Goal: Task Accomplishment & Management: Use online tool/utility

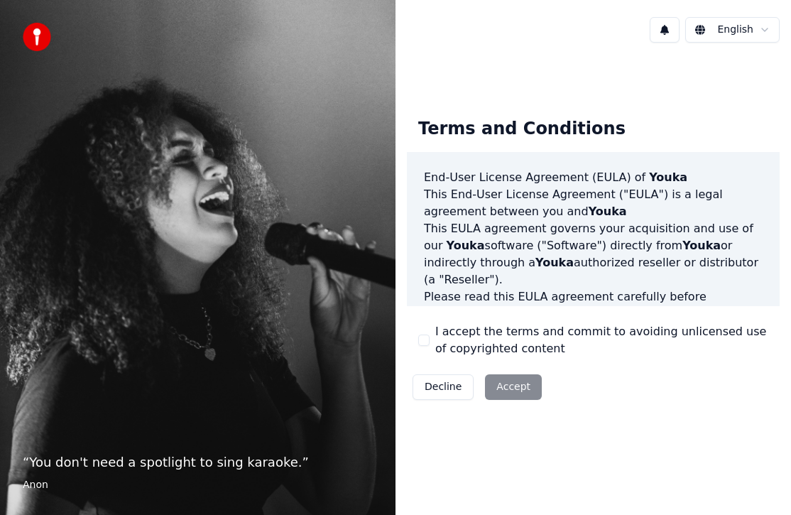
click at [429, 341] on button "I accept the terms and commit to avoiding unlicensed use of copyrighted content" at bounding box center [423, 340] width 11 height 11
click at [512, 390] on button "Accept" at bounding box center [513, 387] width 57 height 26
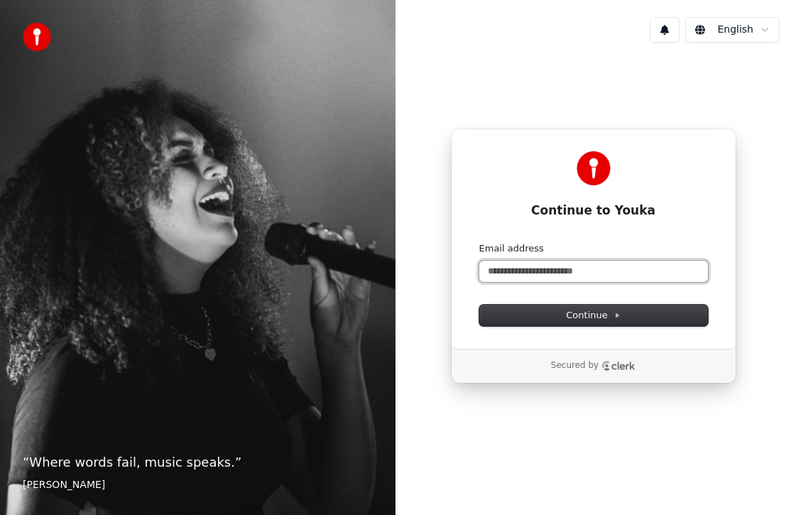
click at [559, 267] on input "Email address" at bounding box center [593, 271] width 229 height 21
click at [479, 242] on button "submit" at bounding box center [479, 242] width 0 height 0
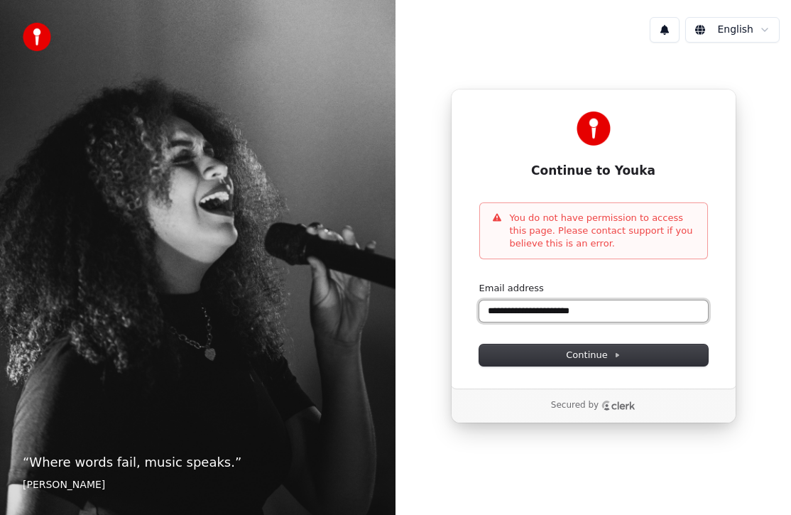
click at [601, 309] on input "**********" at bounding box center [593, 310] width 229 height 21
click at [479, 282] on button "submit" at bounding box center [479, 282] width 0 height 0
type input "**********"
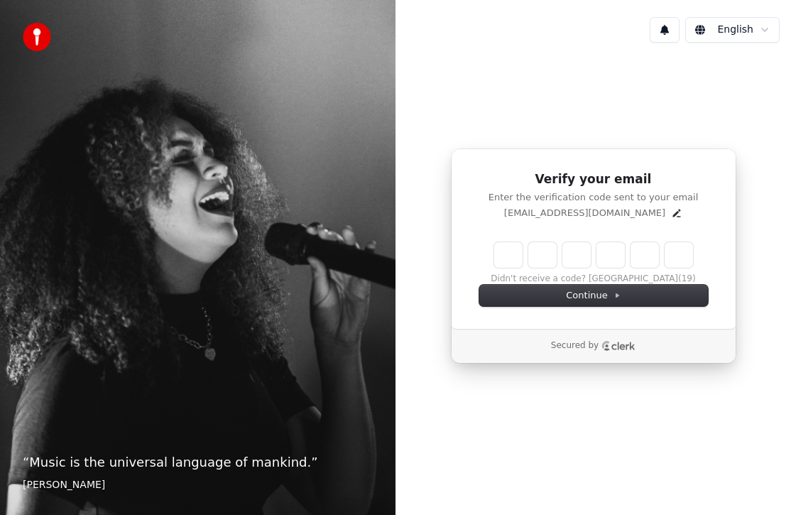
click at [510, 266] on input "Enter verification code" at bounding box center [593, 255] width 199 height 26
paste input "******"
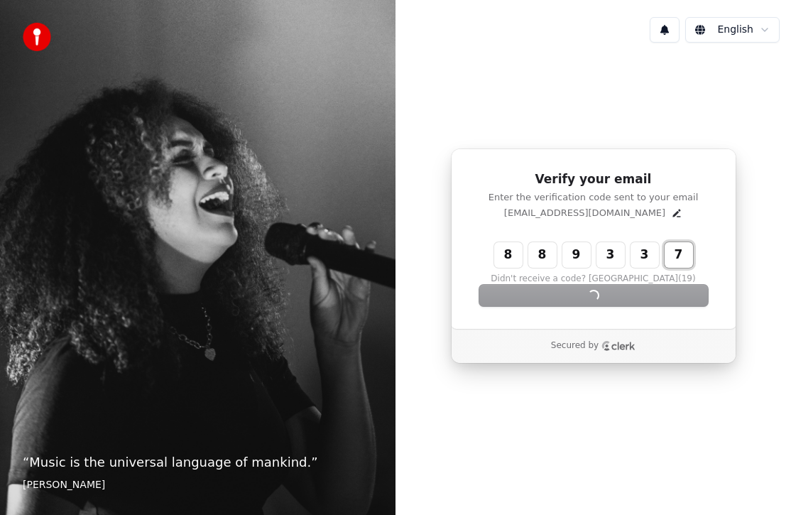
type input "******"
click at [575, 313] on div "Verify your email Enter the verification code sent to your email [EMAIL_ADDRESS…" at bounding box center [594, 238] width 286 height 180
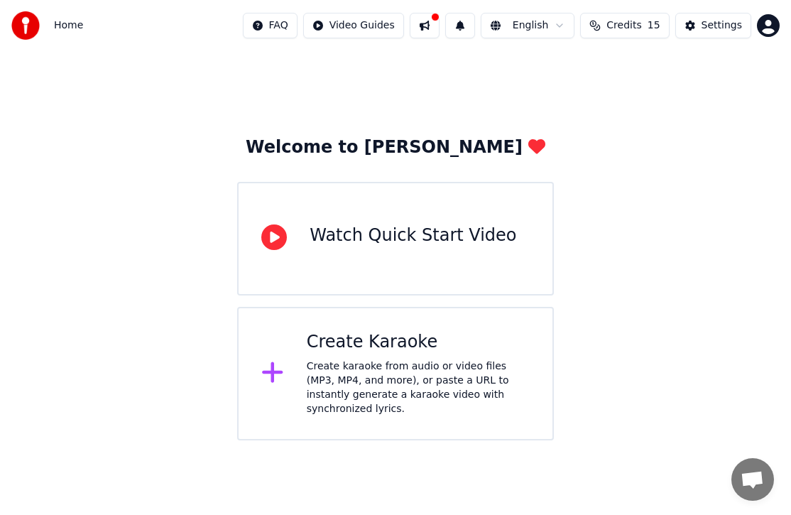
click at [467, 325] on div "Create Karaoke Create karaoke from audio or video files (MP3, MP4, and more), o…" at bounding box center [395, 374] width 317 height 134
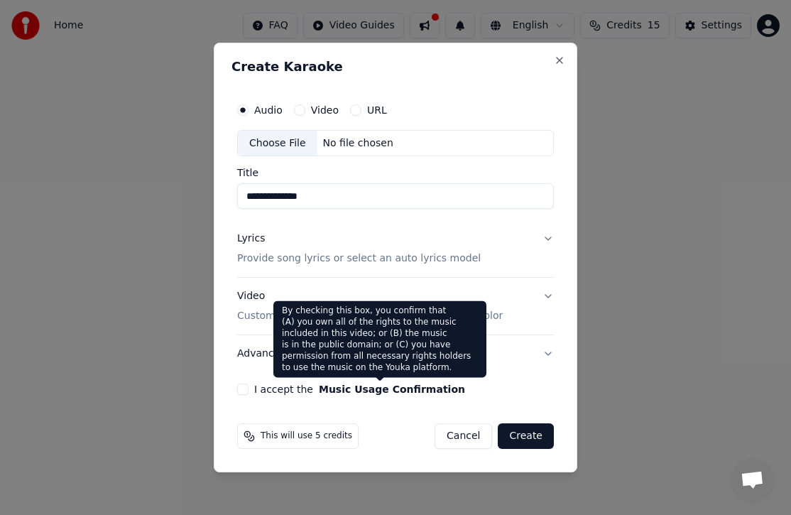
type input "**********"
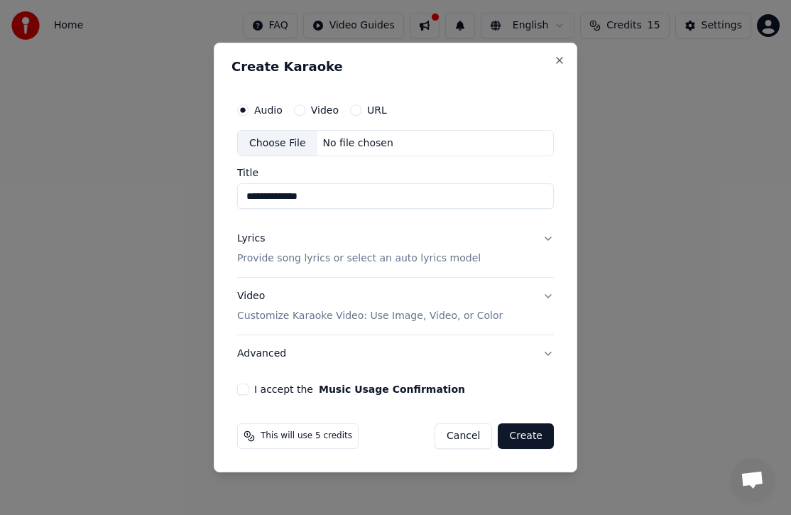
click at [364, 106] on div "URL" at bounding box center [368, 109] width 37 height 11
click at [320, 106] on label "Video" at bounding box center [325, 110] width 28 height 10
click at [305, 106] on button "Video" at bounding box center [299, 109] width 11 height 11
click at [332, 190] on input "Title" at bounding box center [395, 197] width 317 height 26
click at [362, 137] on div "No file chosen" at bounding box center [358, 143] width 82 height 14
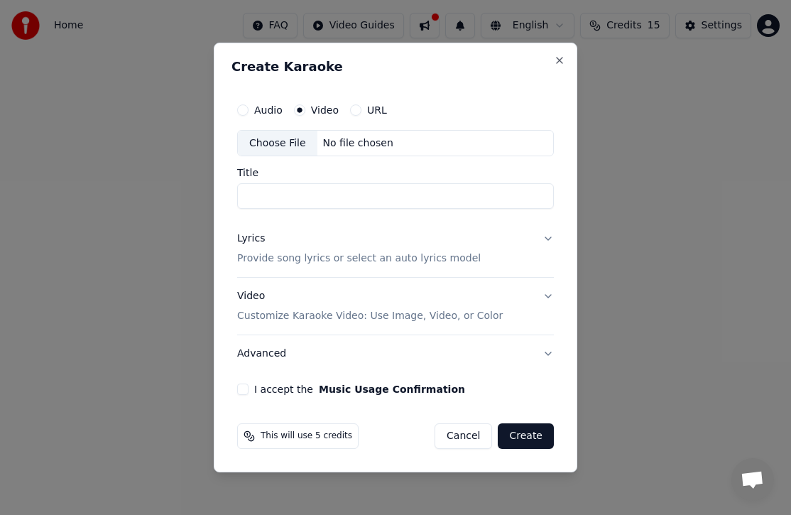
click at [415, 259] on p "Provide song lyrics or select an auto lyrics model" at bounding box center [359, 259] width 244 height 14
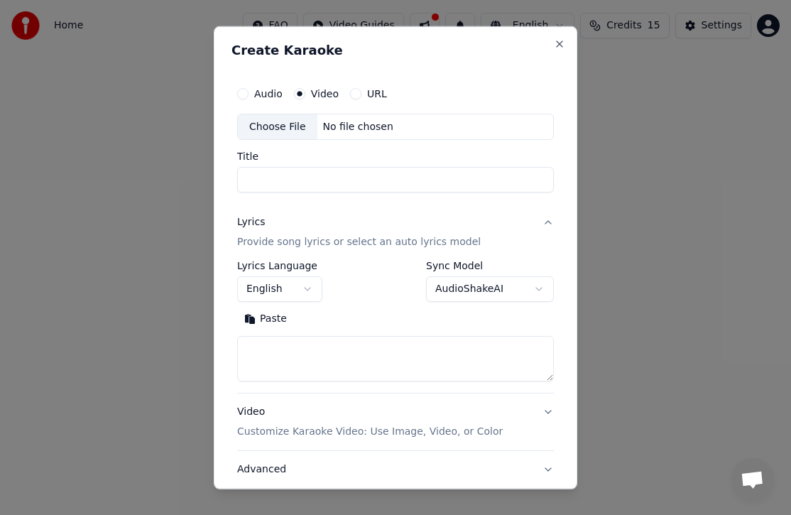
scroll to position [40, 0]
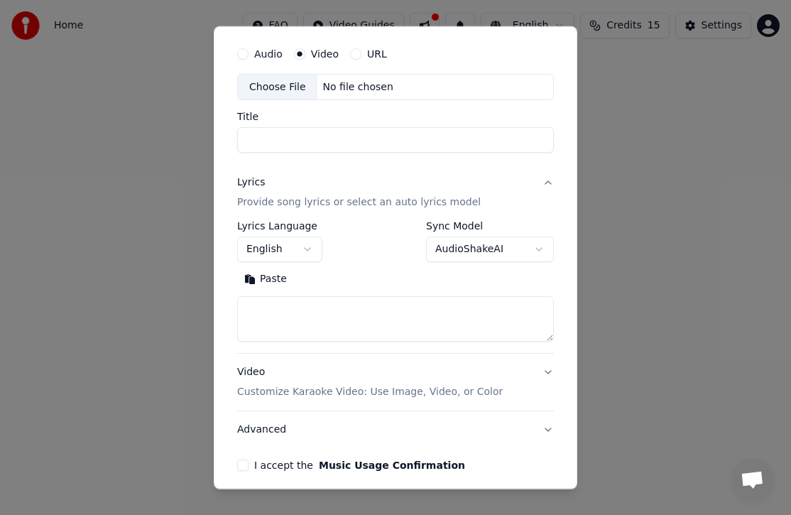
click at [341, 82] on div "No file chosen" at bounding box center [358, 87] width 82 height 14
click at [251, 55] on div "Audio" at bounding box center [259, 53] width 45 height 11
click at [243, 57] on button "Audio" at bounding box center [242, 53] width 11 height 11
click at [254, 89] on div "Choose File" at bounding box center [278, 87] width 80 height 26
click at [322, 148] on input "Title" at bounding box center [395, 140] width 317 height 26
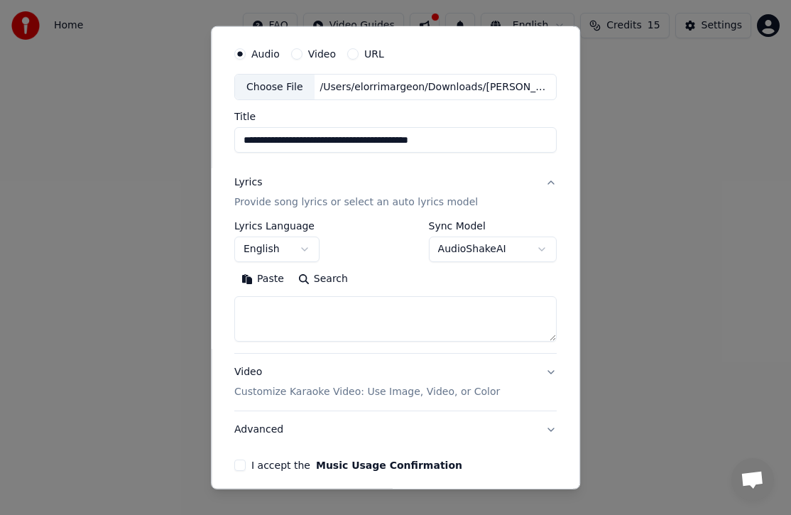
type input "**********"
click at [293, 254] on button "English" at bounding box center [276, 250] width 85 height 26
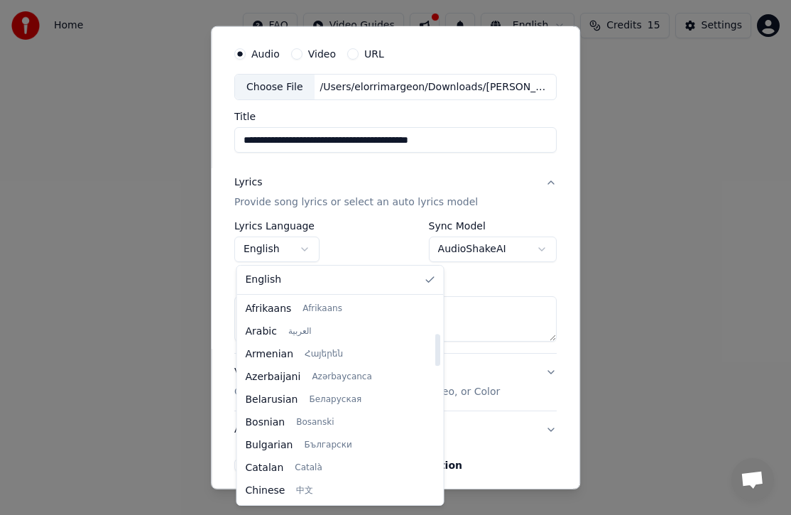
scroll to position [227, 0]
select select "**"
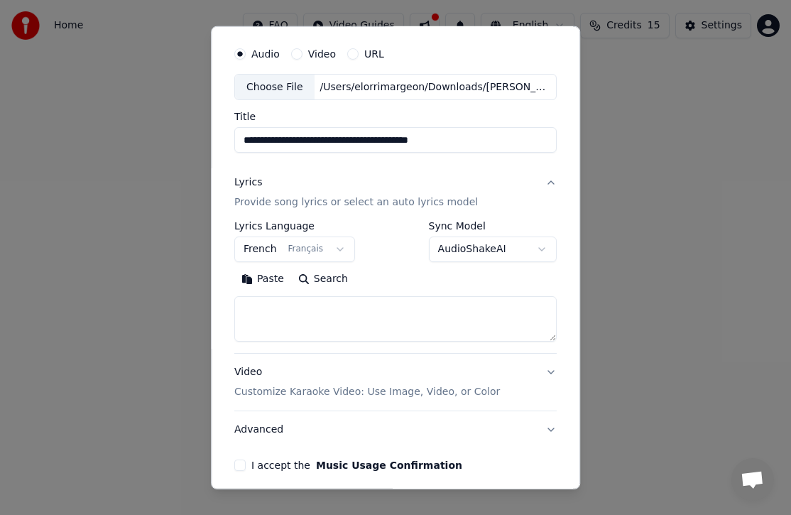
click at [321, 309] on textarea at bounding box center [395, 318] width 322 height 45
paste textarea "**********"
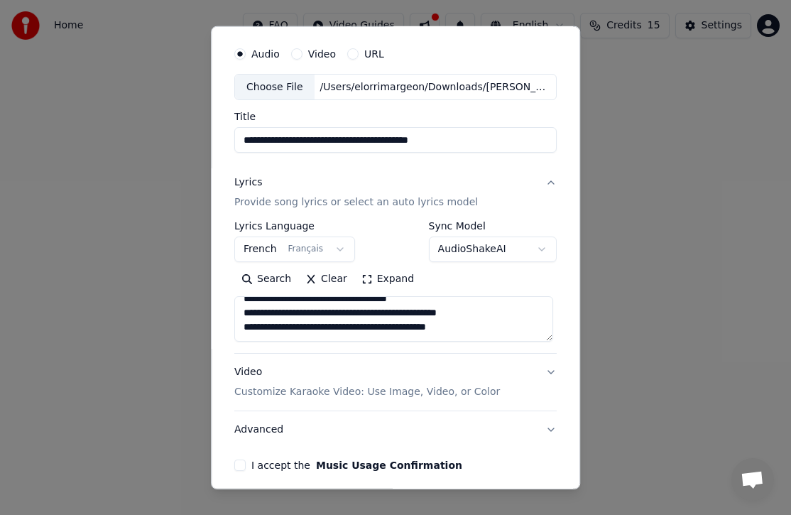
scroll to position [99, 0]
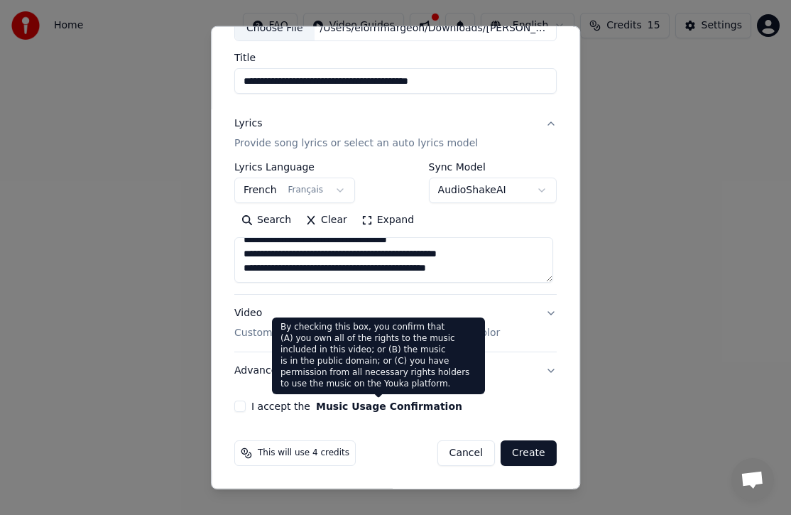
type textarea "**********"
click at [274, 406] on label "I accept the Music Usage Confirmation" at bounding box center [356, 406] width 211 height 10
click at [246, 406] on button "I accept the Music Usage Confirmation" at bounding box center [239, 406] width 11 height 11
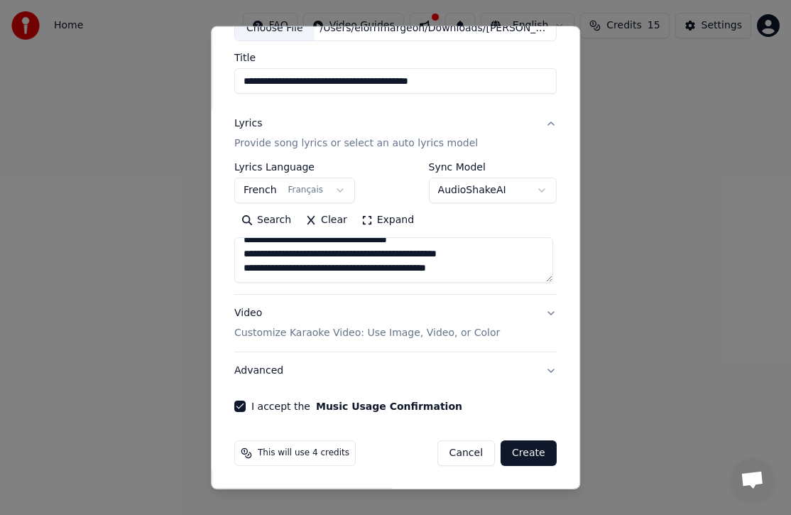
click at [523, 449] on button "Create" at bounding box center [529, 453] width 56 height 26
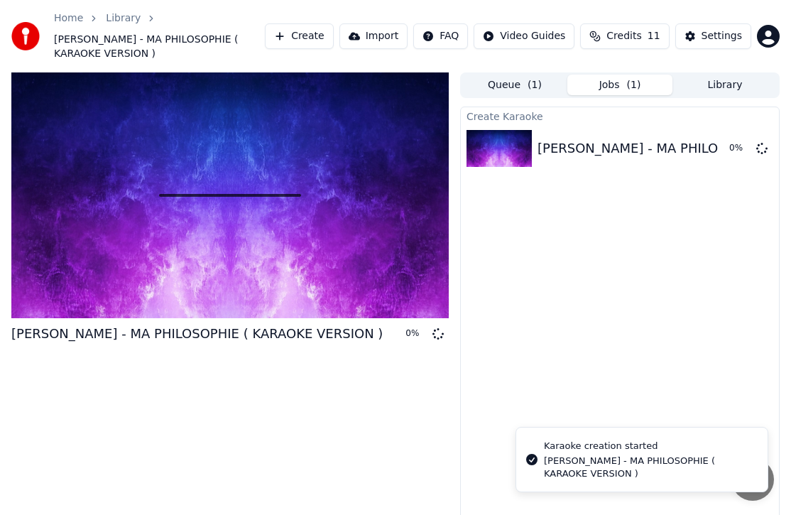
click at [252, 219] on div at bounding box center [230, 195] width 438 height 246
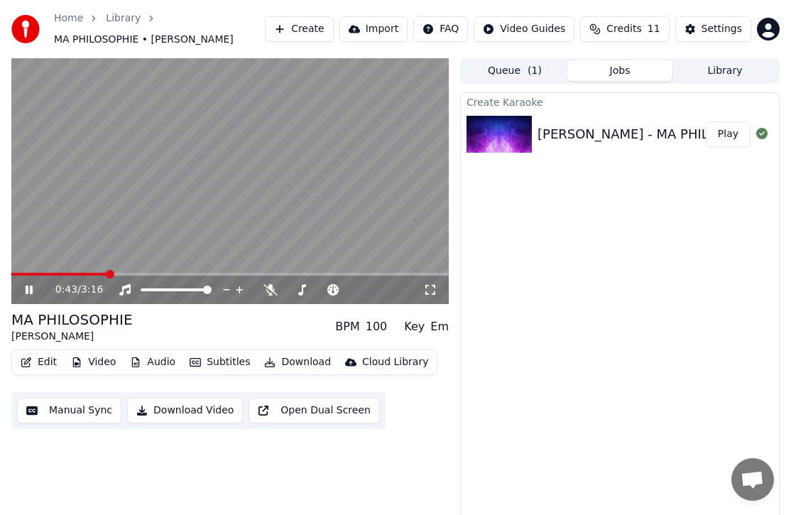
click at [43, 363] on button "Edit" at bounding box center [39, 362] width 48 height 20
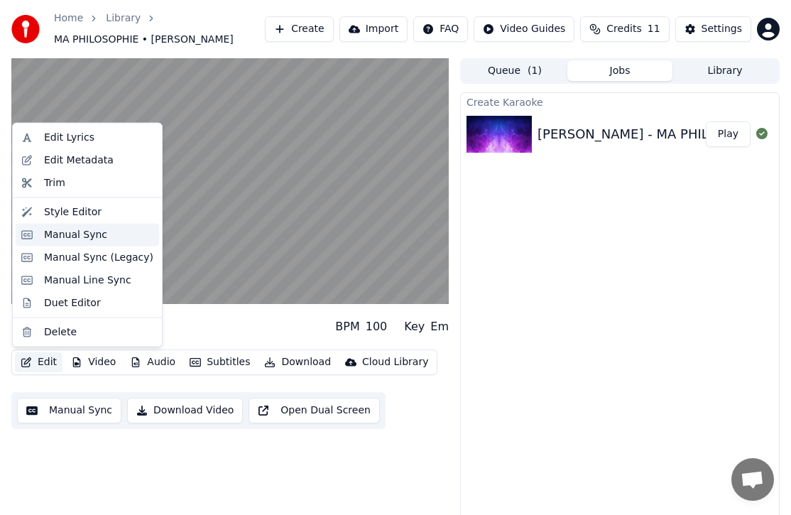
click at [90, 235] on div "Manual Sync" at bounding box center [75, 234] width 63 height 14
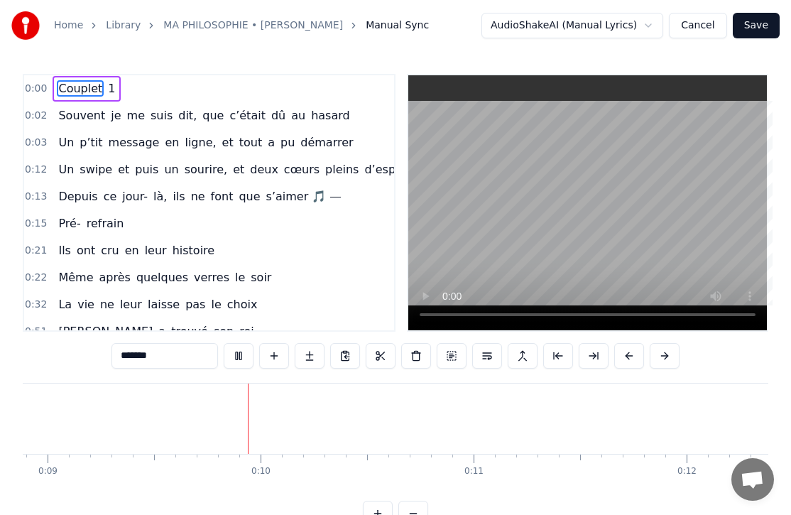
scroll to position [0, 1897]
click at [64, 114] on span "Souvent" at bounding box center [82, 115] width 50 height 16
type input "*******"
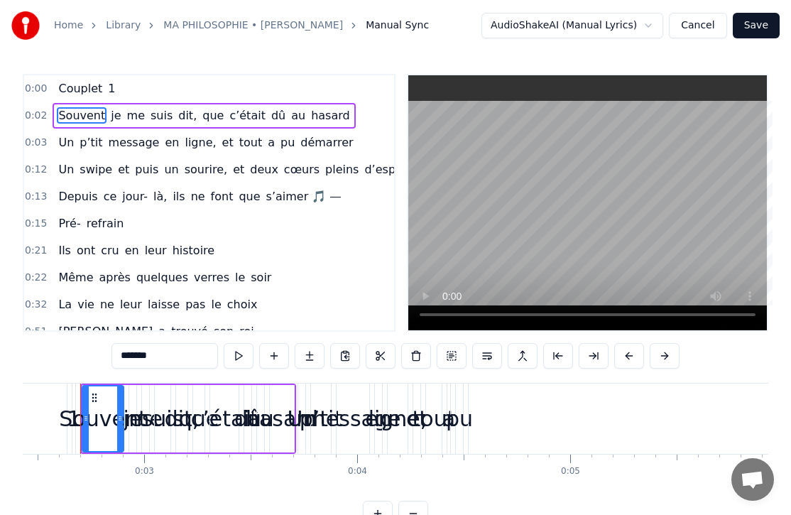
scroll to position [0, 504]
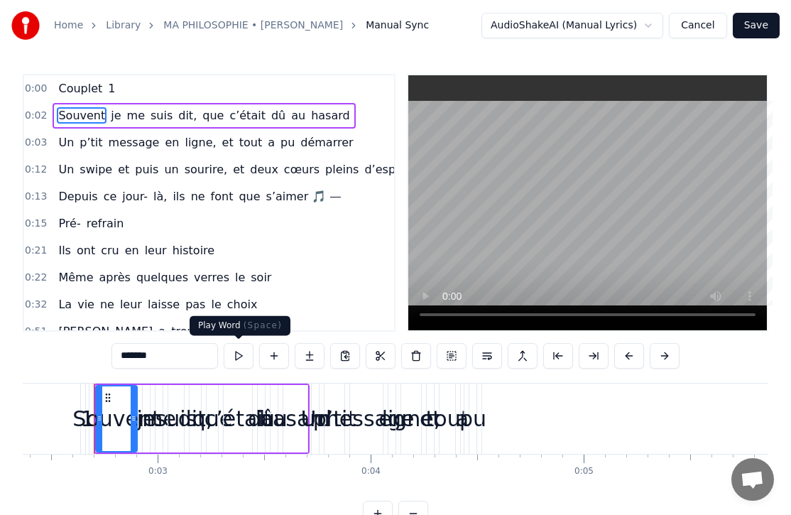
click at [235, 350] on button at bounding box center [239, 356] width 30 height 26
click at [18, 23] on img at bounding box center [25, 25] width 28 height 28
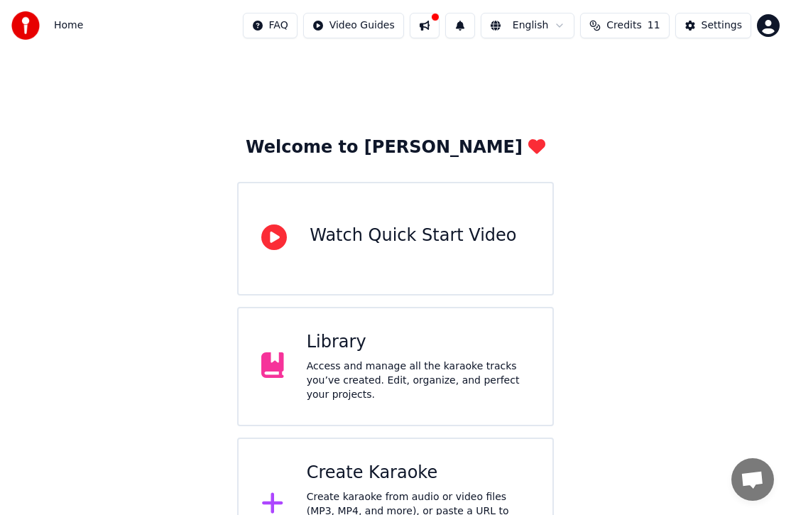
scroll to position [56, 0]
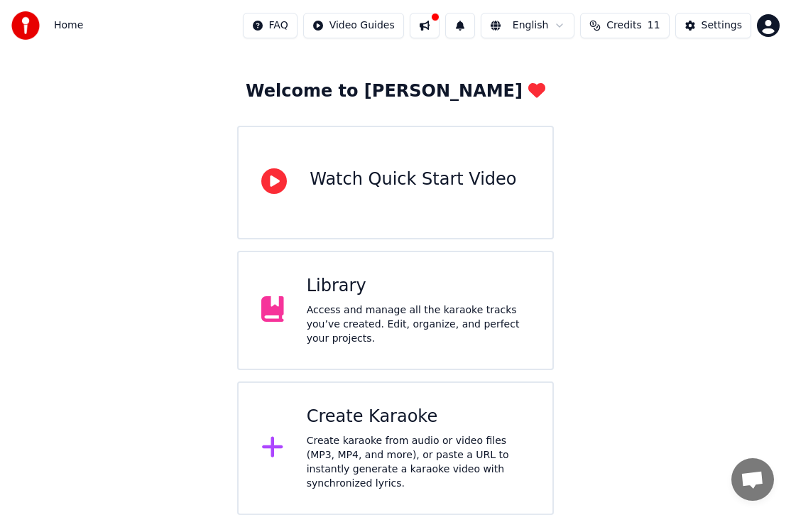
click at [401, 452] on div "Create karaoke from audio or video files (MP3, MP4, and more), or paste a URL t…" at bounding box center [418, 462] width 223 height 57
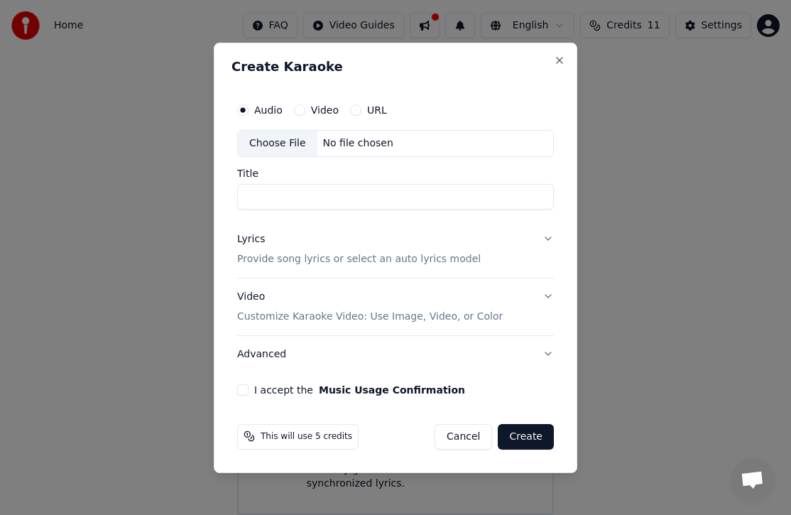
click at [311, 109] on label "Video" at bounding box center [325, 110] width 28 height 10
click at [305, 109] on button "Video" at bounding box center [299, 109] width 11 height 11
click at [285, 143] on div "Choose File" at bounding box center [278, 144] width 80 height 26
type input "**********"
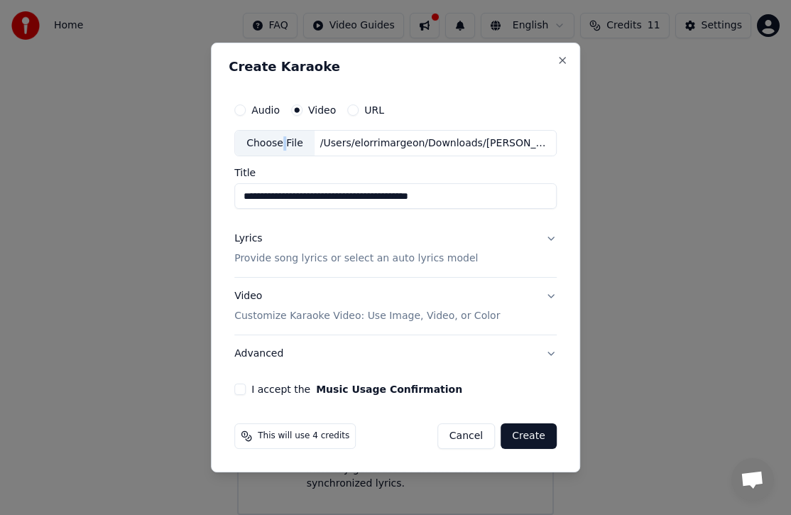
click at [277, 259] on p "Provide song lyrics or select an auto lyrics model" at bounding box center [356, 259] width 244 height 14
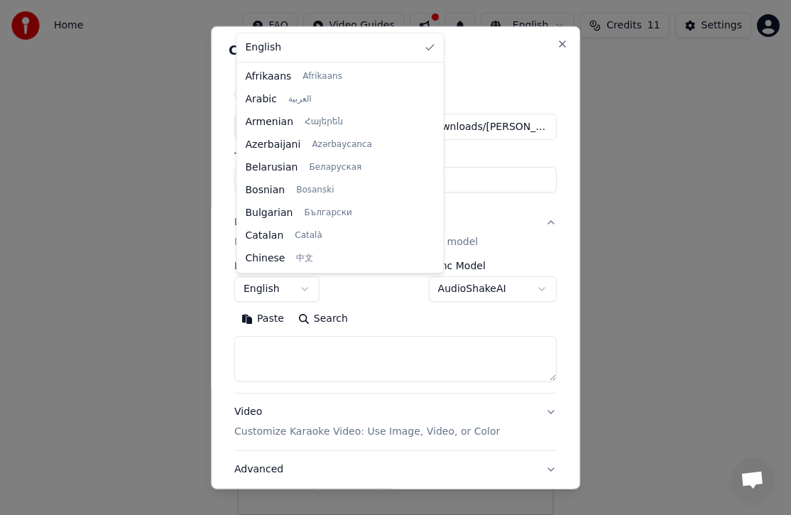
click at [278, 296] on body "**********" at bounding box center [395, 229] width 791 height 571
select select "**"
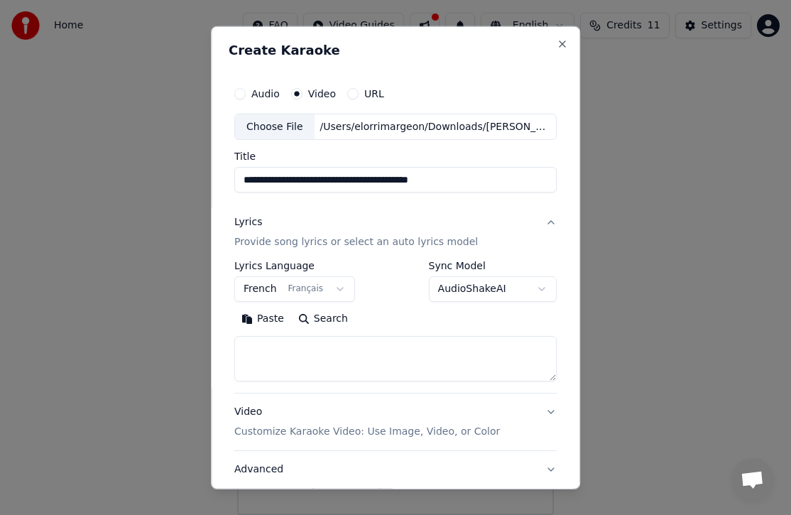
click at [305, 348] on textarea at bounding box center [395, 358] width 322 height 45
paste textarea "**********"
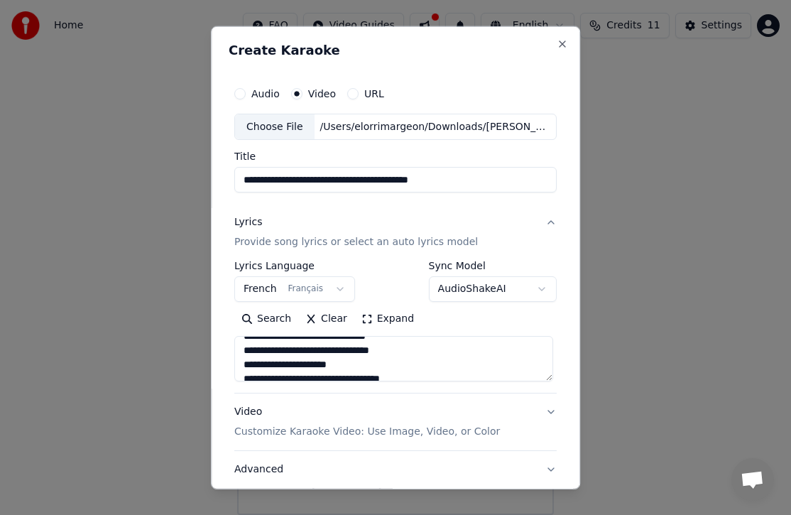
scroll to position [0, 0]
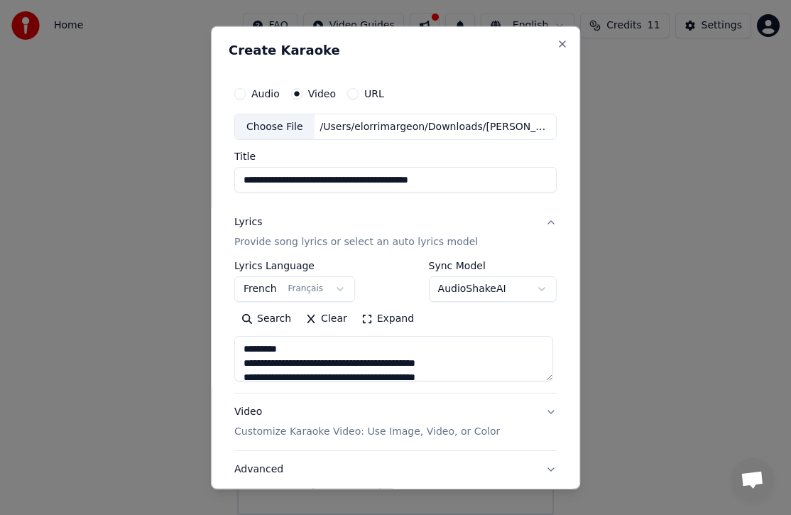
click at [281, 349] on textarea at bounding box center [393, 358] width 319 height 45
drag, startPoint x: 283, startPoint y: 349, endPoint x: 238, endPoint y: 349, distance: 44.7
click at [238, 349] on textarea at bounding box center [393, 358] width 319 height 45
drag, startPoint x: 246, startPoint y: 362, endPoint x: 237, endPoint y: 334, distance: 29.7
click at [237, 334] on div "Search Clear Expand" at bounding box center [395, 345] width 322 height 74
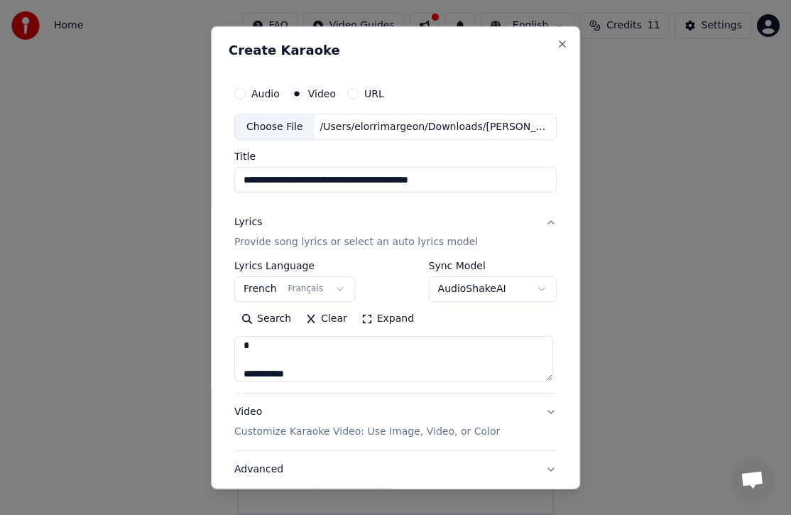
scroll to position [75, 0]
drag, startPoint x: 276, startPoint y: 357, endPoint x: 241, endPoint y: 352, distance: 34.4
drag, startPoint x: 298, startPoint y: 354, endPoint x: 244, endPoint y: 356, distance: 54.0
click at [244, 356] on textarea at bounding box center [393, 358] width 319 height 45
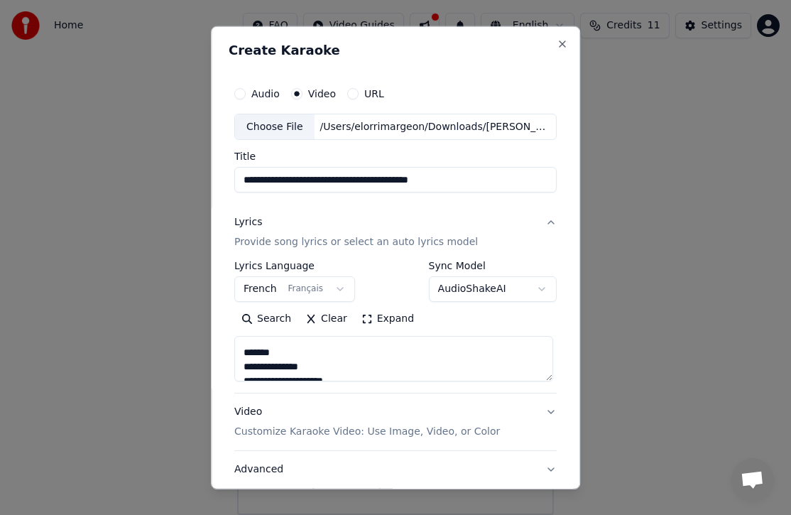
scroll to position [209, 0]
drag, startPoint x: 277, startPoint y: 352, endPoint x: 249, endPoint y: 352, distance: 27.7
click at [249, 352] on textarea at bounding box center [393, 358] width 319 height 45
drag, startPoint x: 290, startPoint y: 357, endPoint x: 246, endPoint y: 357, distance: 44.7
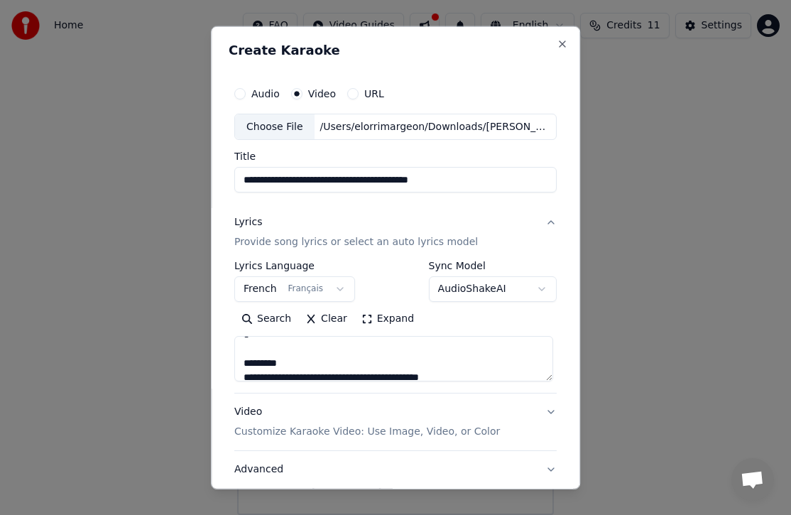
click at [246, 357] on textarea at bounding box center [393, 358] width 319 height 45
click at [293, 354] on textarea at bounding box center [393, 358] width 319 height 45
drag, startPoint x: 299, startPoint y: 361, endPoint x: 245, endPoint y: 361, distance: 54.0
click at [245, 361] on textarea at bounding box center [393, 358] width 319 height 45
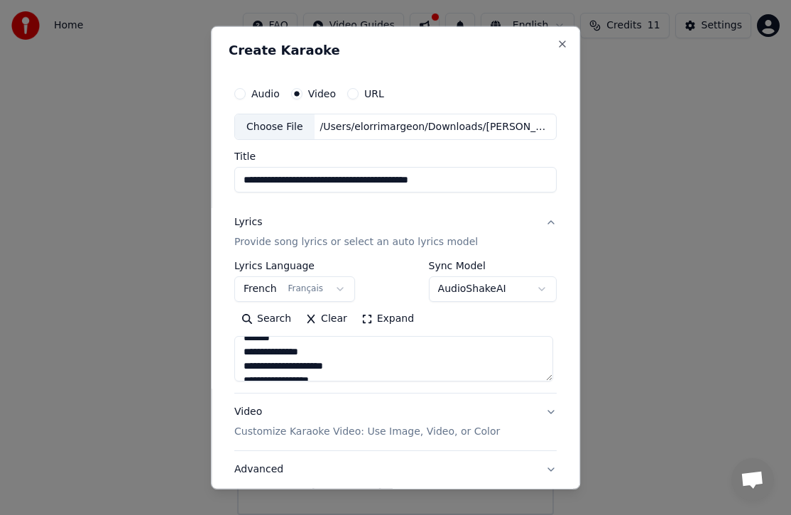
scroll to position [496, 0]
drag, startPoint x: 247, startPoint y: 353, endPoint x: 229, endPoint y: 353, distance: 18.5
click at [229, 353] on div "**********" at bounding box center [395, 258] width 369 height 464
drag, startPoint x: 263, startPoint y: 349, endPoint x: 230, endPoint y: 349, distance: 33.4
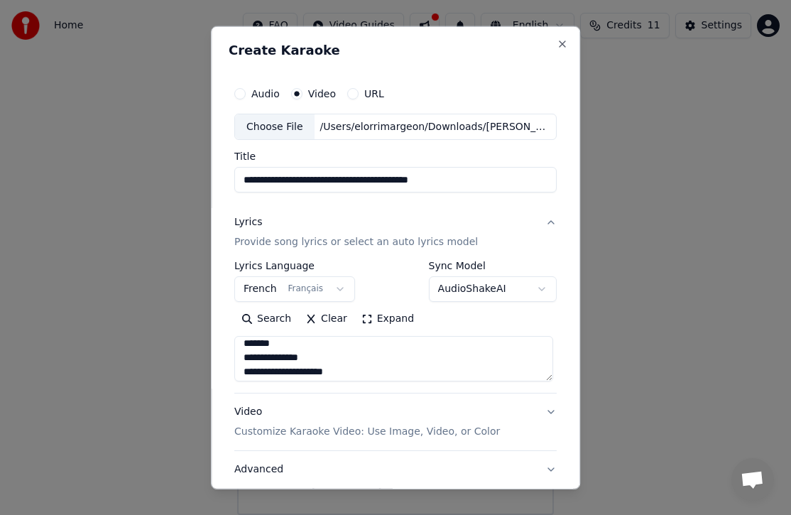
click at [230, 349] on div "**********" at bounding box center [396, 294] width 334 height 443
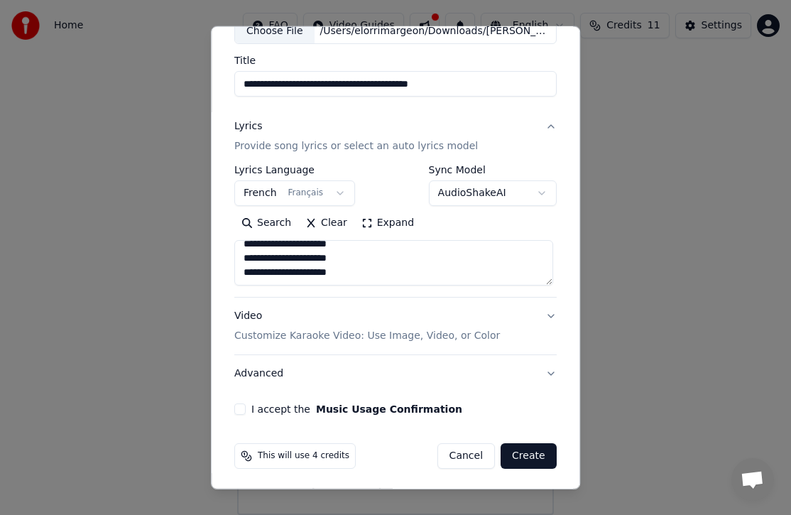
scroll to position [99, 0]
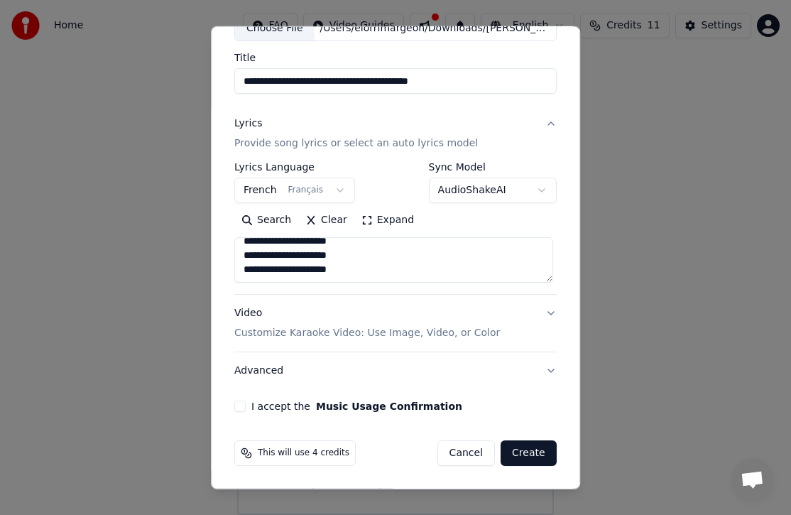
type textarea "**********"
click at [380, 408] on button "Music Usage Confirmation" at bounding box center [389, 406] width 146 height 10
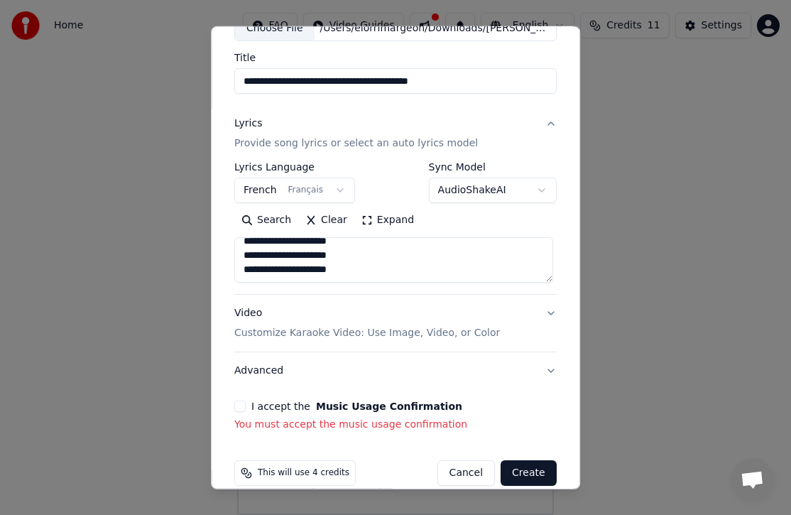
click at [256, 405] on label "I accept the Music Usage Confirmation" at bounding box center [356, 406] width 211 height 10
click at [246, 405] on button "I accept the Music Usage Confirmation" at bounding box center [239, 406] width 11 height 11
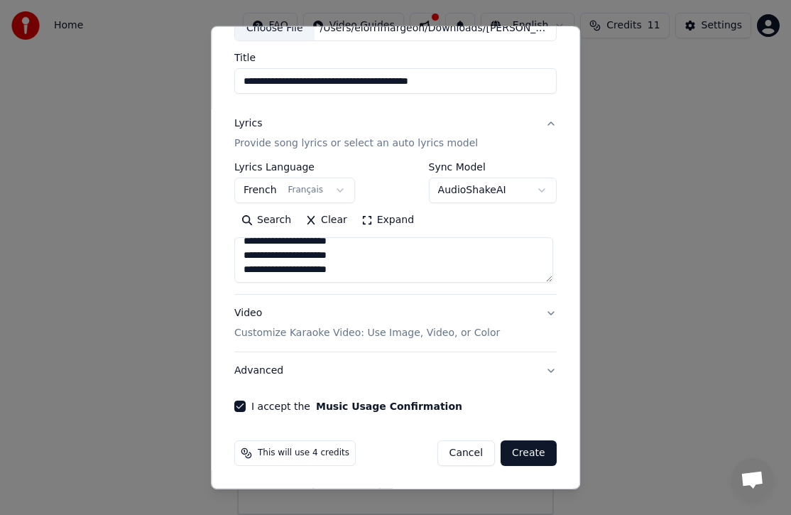
click at [522, 456] on button "Create" at bounding box center [529, 453] width 56 height 26
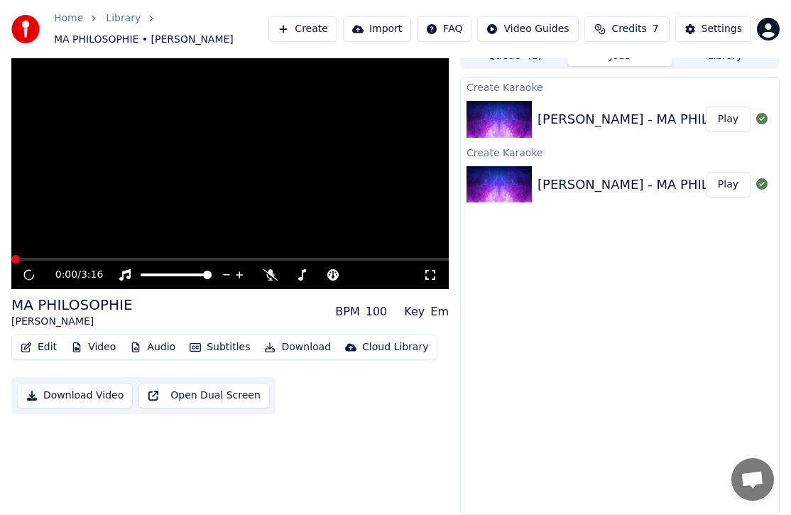
scroll to position [15, 0]
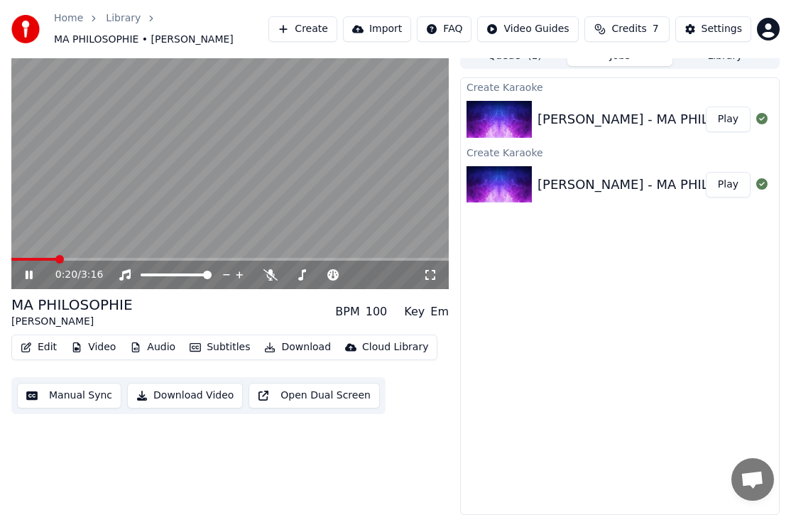
click at [307, 202] on video at bounding box center [230, 166] width 438 height 246
click at [39, 347] on button "Edit" at bounding box center [39, 347] width 48 height 20
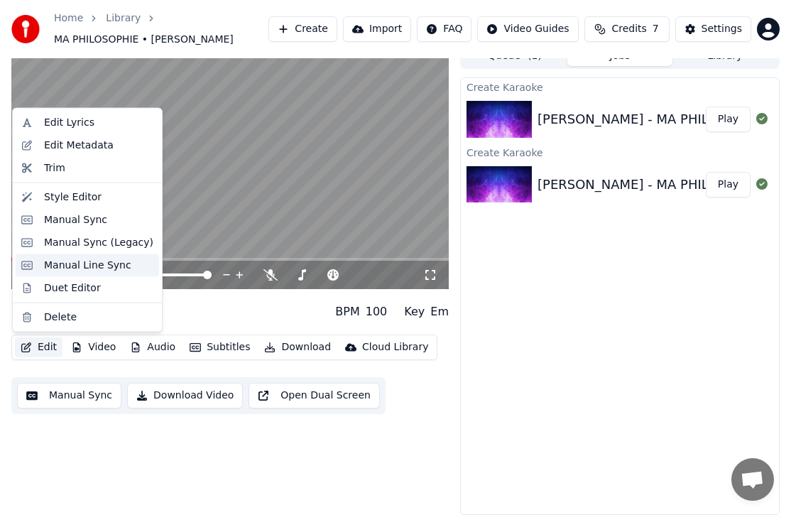
click at [50, 274] on div "Manual Line Sync" at bounding box center [87, 265] width 143 height 23
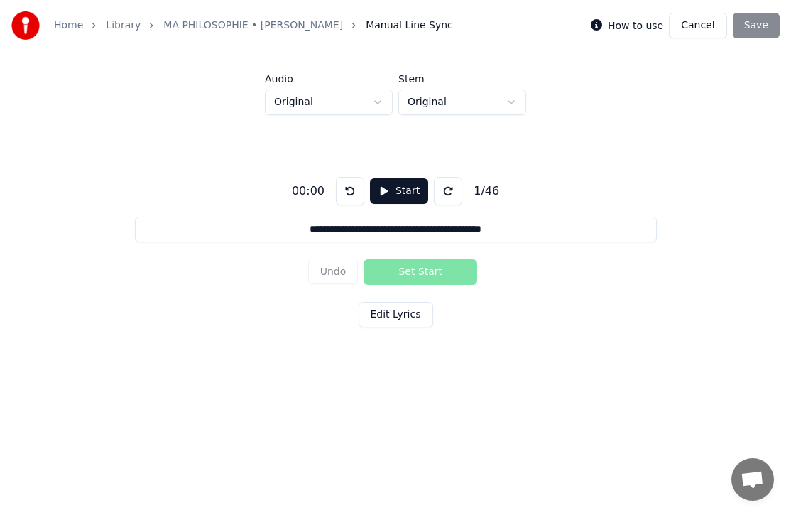
click at [700, 20] on button "Cancel" at bounding box center [698, 26] width 58 height 26
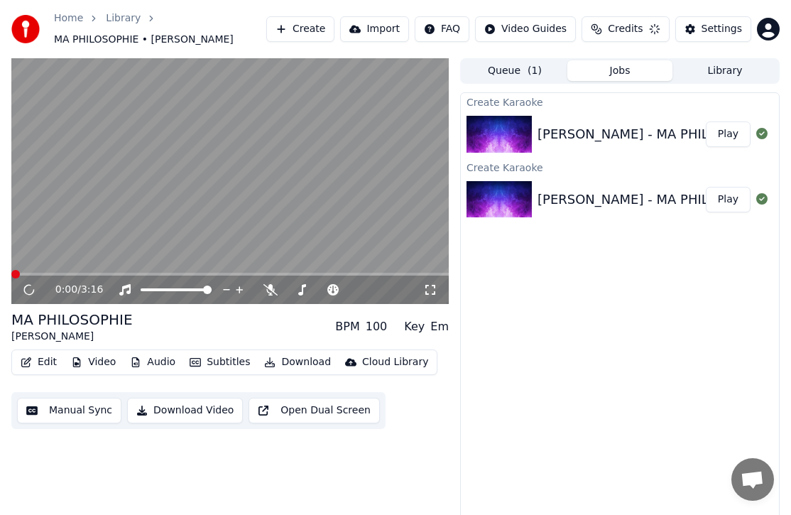
scroll to position [15, 0]
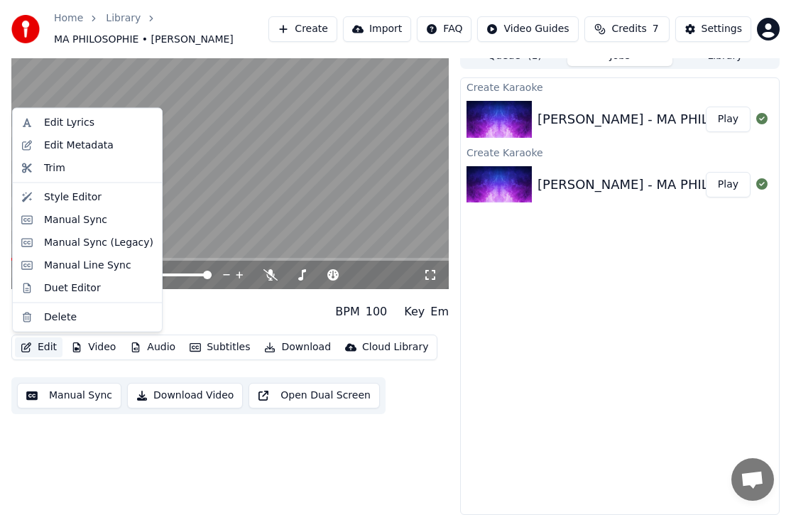
click at [53, 343] on button "Edit" at bounding box center [39, 347] width 48 height 20
click at [94, 222] on div "Manual Sync" at bounding box center [75, 219] width 63 height 14
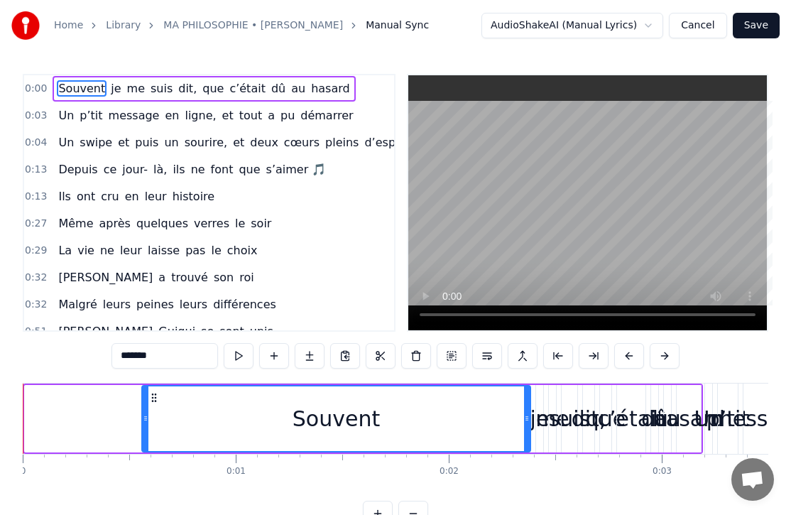
drag, startPoint x: 26, startPoint y: 431, endPoint x: 143, endPoint y: 426, distance: 117.3
click at [143, 426] on div at bounding box center [146, 418] width 6 height 65
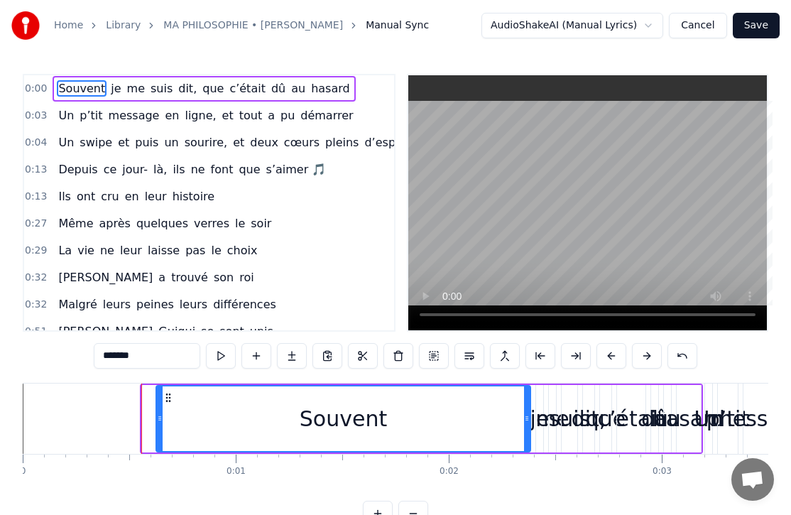
drag, startPoint x: 143, startPoint y: 426, endPoint x: 157, endPoint y: 426, distance: 14.2
click at [157, 426] on div at bounding box center [160, 418] width 6 height 65
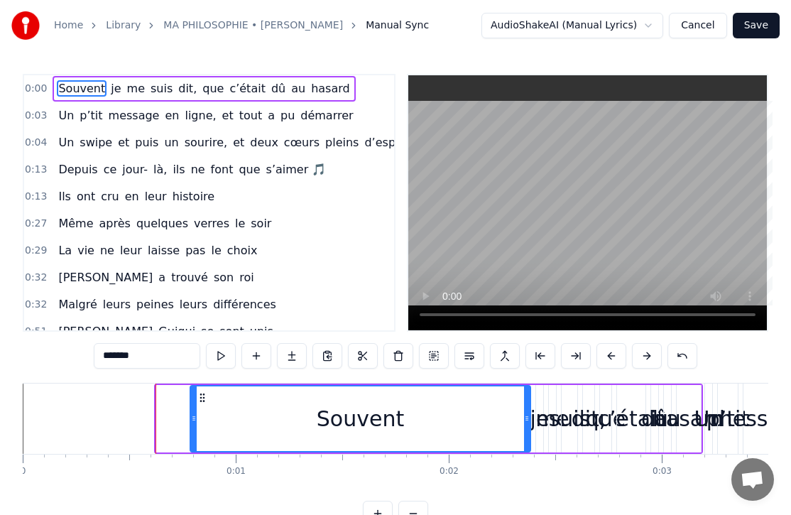
drag, startPoint x: 157, startPoint y: 426, endPoint x: 190, endPoint y: 426, distance: 33.4
click at [191, 426] on div at bounding box center [194, 418] width 6 height 65
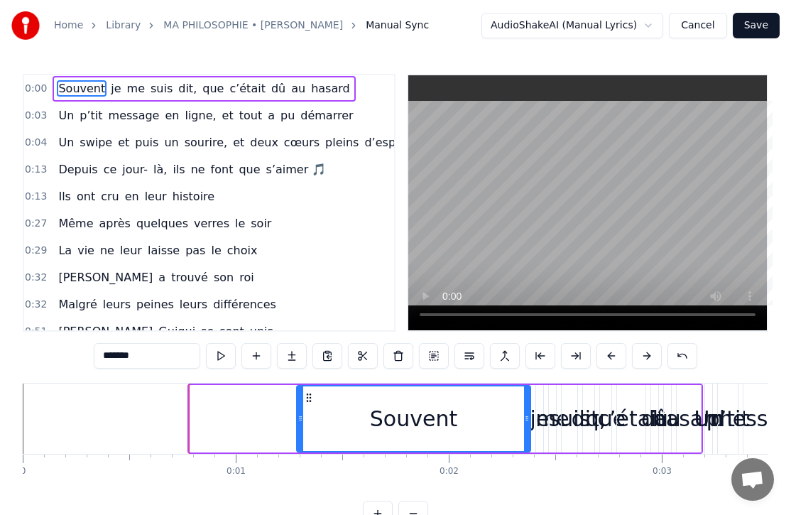
drag, startPoint x: 190, startPoint y: 426, endPoint x: 298, endPoint y: 420, distance: 107.4
click at [298, 420] on div at bounding box center [301, 418] width 6 height 65
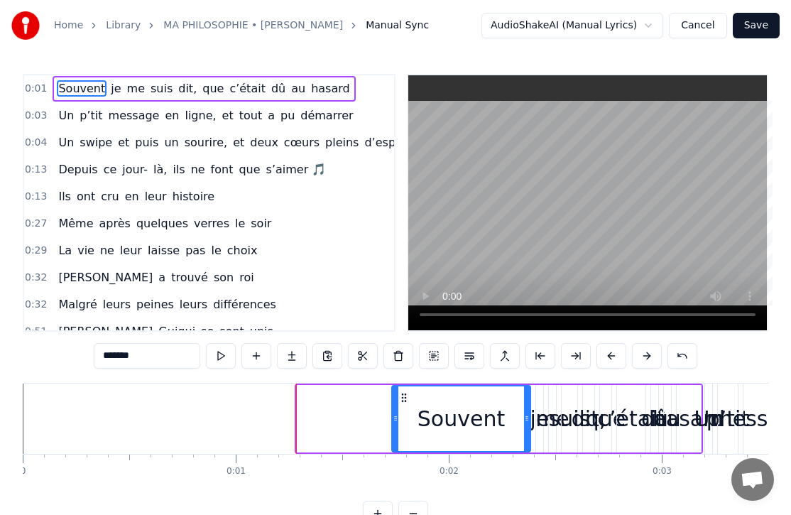
drag, startPoint x: 298, startPoint y: 420, endPoint x: 411, endPoint y: 418, distance: 112.9
click at [398, 418] on icon at bounding box center [396, 418] width 6 height 11
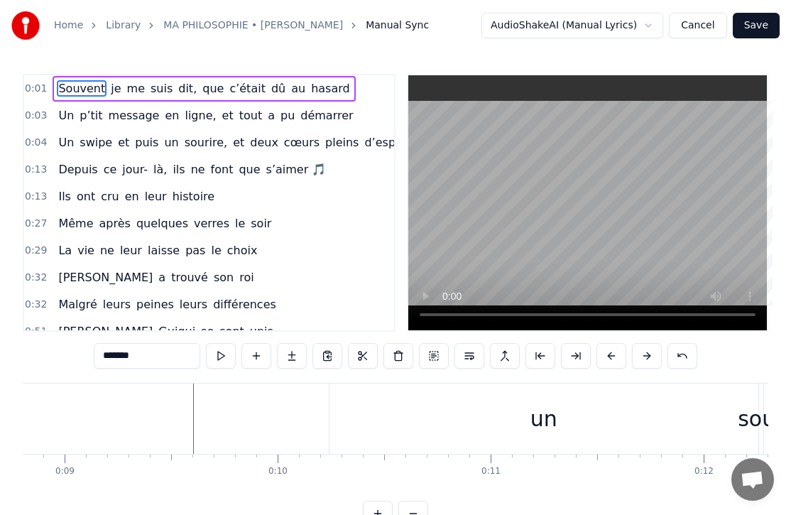
scroll to position [0, 1879]
click at [166, 362] on input "*******" at bounding box center [147, 356] width 107 height 26
drag, startPoint x: 156, startPoint y: 364, endPoint x: 228, endPoint y: 449, distance: 111.4
click at [228, 449] on div "0:01 Souvent je me suis dit, que c’était dû au hasard 0:03 Un p’tit message en …" at bounding box center [396, 300] width 746 height 452
drag, startPoint x: 146, startPoint y: 87, endPoint x: 206, endPoint y: 415, distance: 332.8
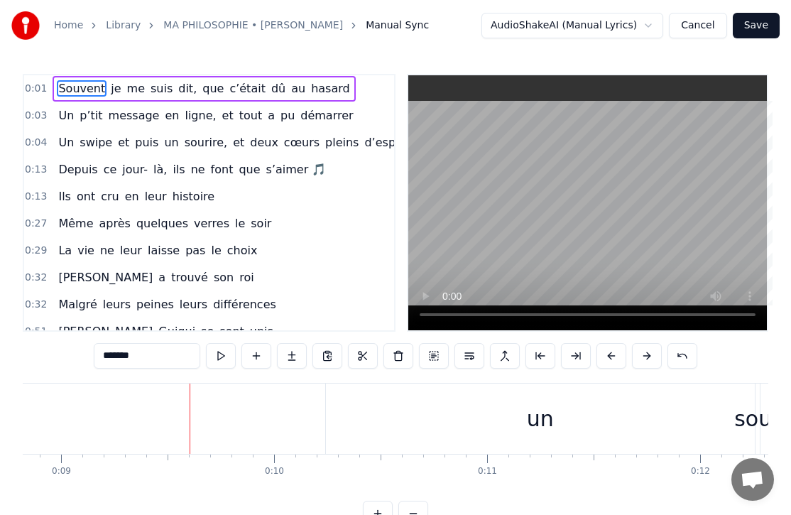
click at [206, 415] on div "0:01 Souvent je me suis dit, que c’était dû au hasard 0:03 Un p’tit message en …" at bounding box center [396, 300] width 746 height 452
click at [170, 354] on input "*******" at bounding box center [147, 356] width 107 height 26
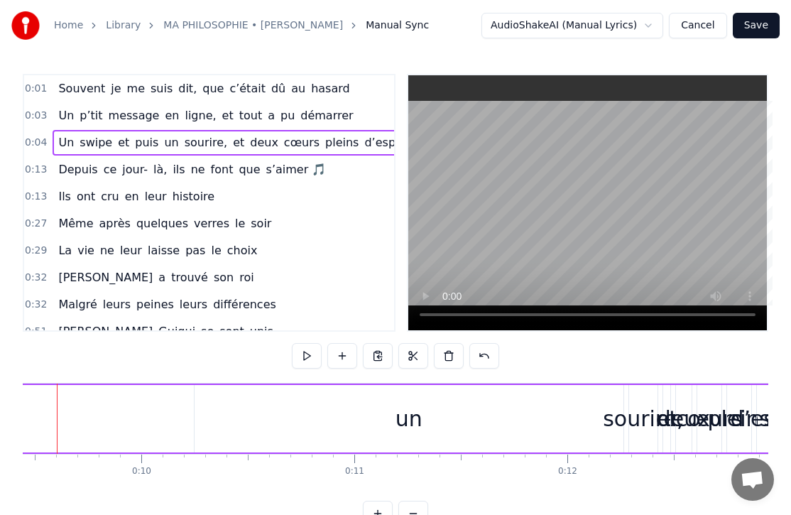
scroll to position [0, 2024]
click at [72, 85] on span "Souvent" at bounding box center [82, 88] width 50 height 16
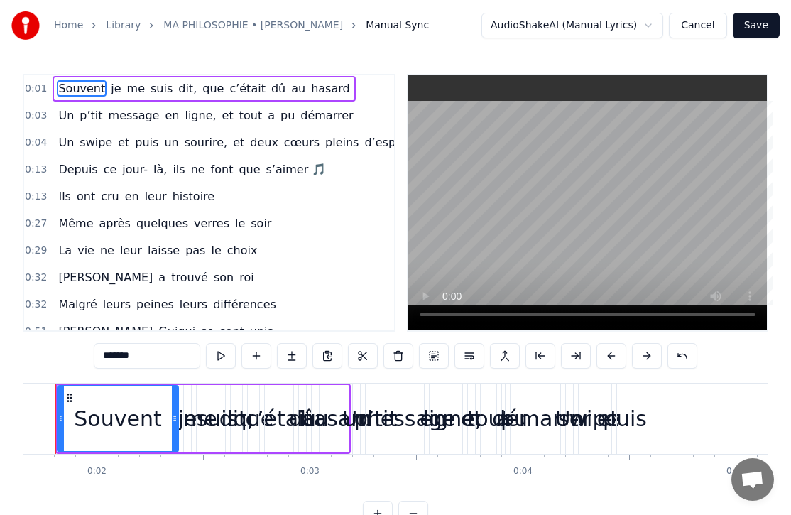
scroll to position [0, 314]
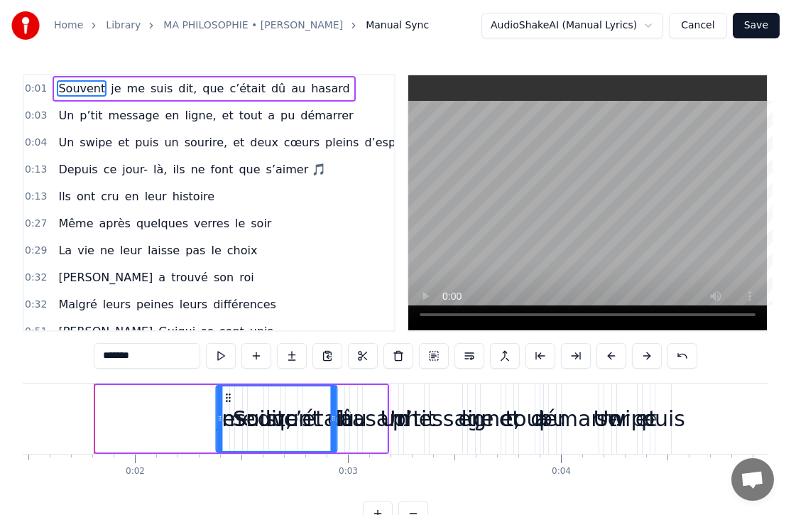
drag, startPoint x: 108, startPoint y: 396, endPoint x: 246, endPoint y: 397, distance: 138.5
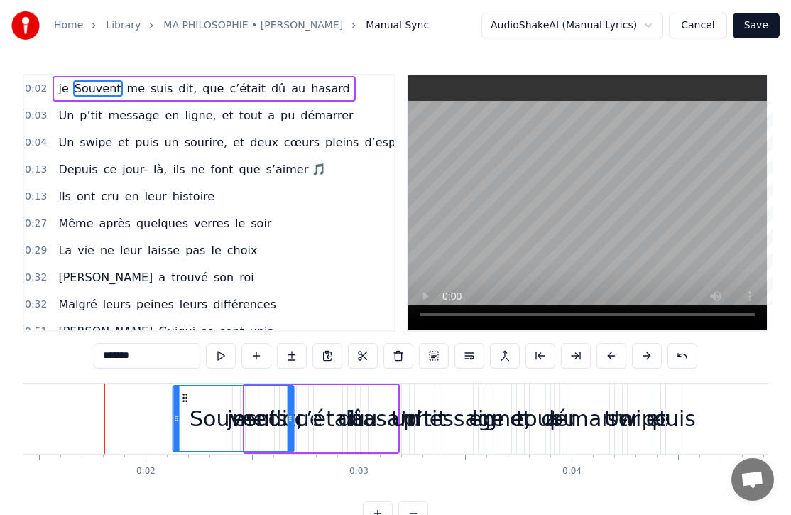
scroll to position [0, 282]
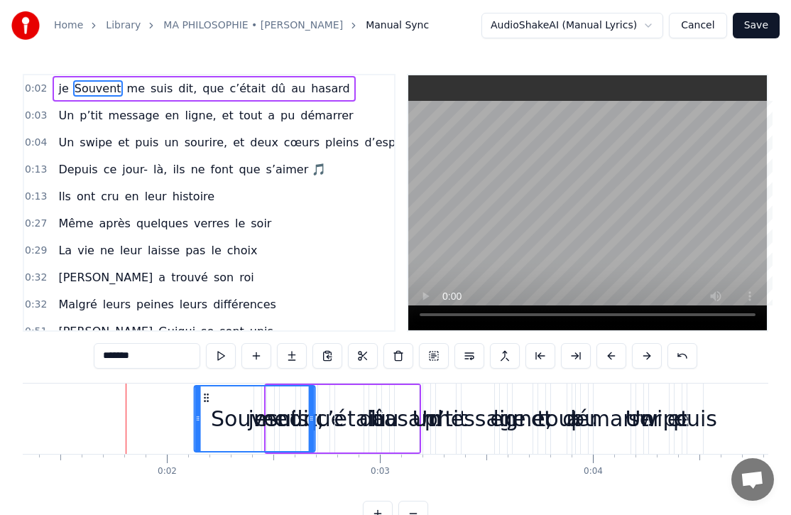
drag, startPoint x: 246, startPoint y: 397, endPoint x: 135, endPoint y: 395, distance: 111.5
click at [201, 395] on icon at bounding box center [206, 397] width 11 height 11
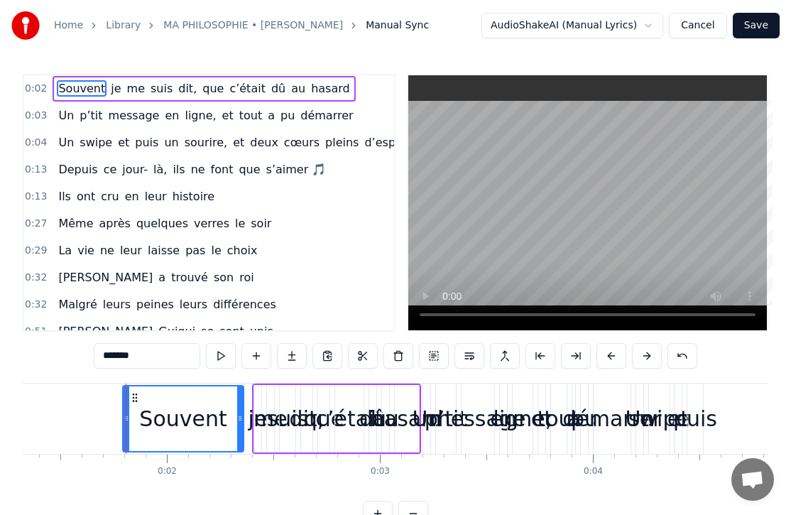
click at [631, 21] on html "Home Library MA PHILOSOPHIE • [PERSON_NAME] Manual Sync AudioShakeAI (Manual Ly…" at bounding box center [395, 274] width 791 height 549
click at [708, 36] on html "Home Library MA PHILOSOPHIE • [PERSON_NAME] Manual Sync AudioShakeAI (Manual Ly…" at bounding box center [395, 274] width 791 height 549
click at [693, 21] on button "Cancel" at bounding box center [698, 26] width 58 height 26
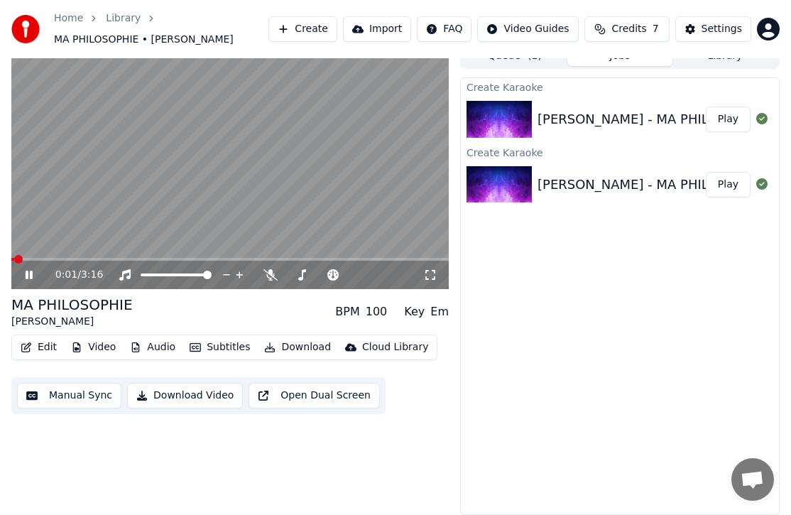
click at [118, 210] on video at bounding box center [230, 166] width 438 height 246
click at [538, 178] on div "[PERSON_NAME] - MA PHILOSOPHIE ( KARAOKE VERSION )" at bounding box center [723, 185] width 371 height 20
click at [520, 126] on img at bounding box center [499, 119] width 65 height 37
click at [734, 133] on div "[PERSON_NAME] - MA PHILOSOPHIE ( KARAOKE VERSION ) Play" at bounding box center [620, 119] width 318 height 48
click at [732, 121] on button "Play" at bounding box center [728, 120] width 45 height 26
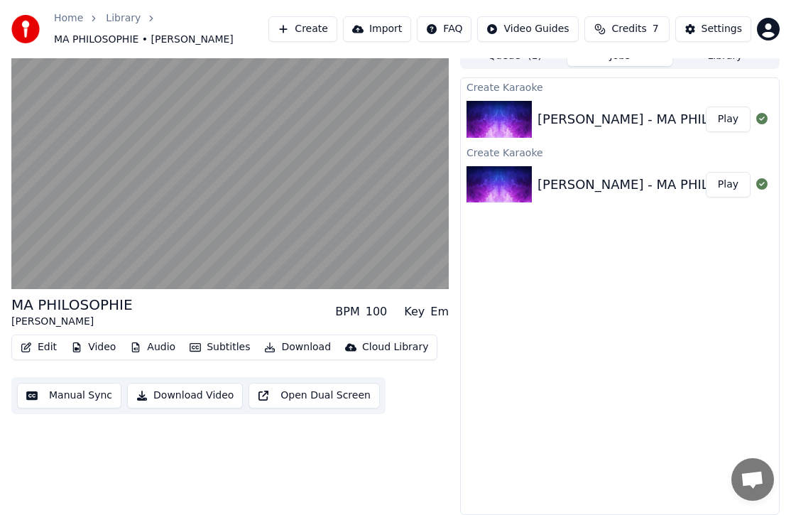
click at [737, 191] on button "Play" at bounding box center [728, 185] width 45 height 26
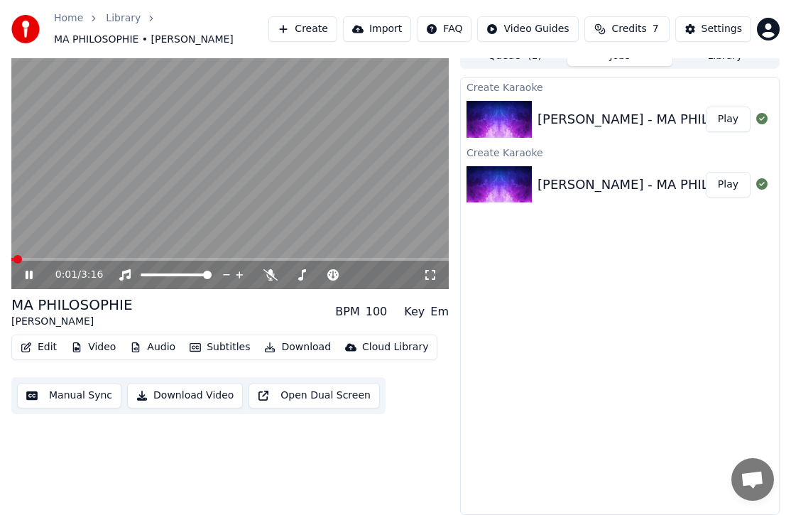
click at [350, 205] on video at bounding box center [230, 166] width 438 height 246
click at [107, 401] on button "Manual Sync" at bounding box center [69, 396] width 104 height 26
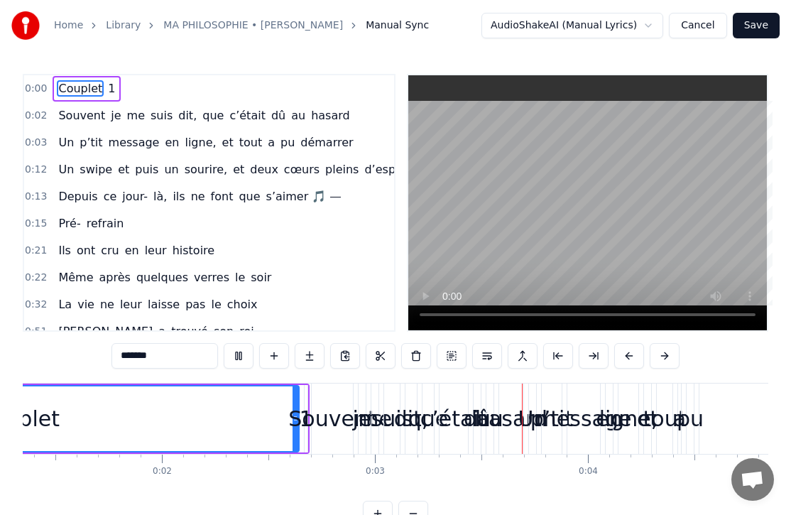
click at [30, 89] on span "0:00" at bounding box center [36, 89] width 22 height 14
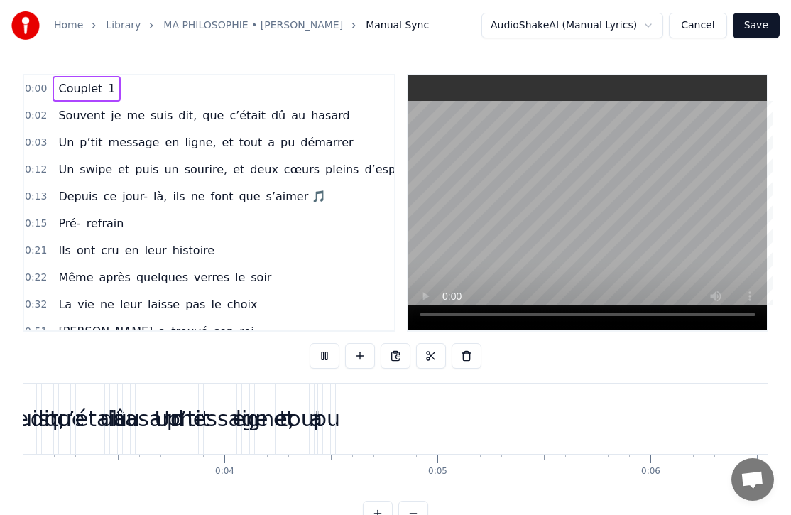
scroll to position [0, 655]
click at [40, 89] on span "0:00" at bounding box center [36, 89] width 22 height 14
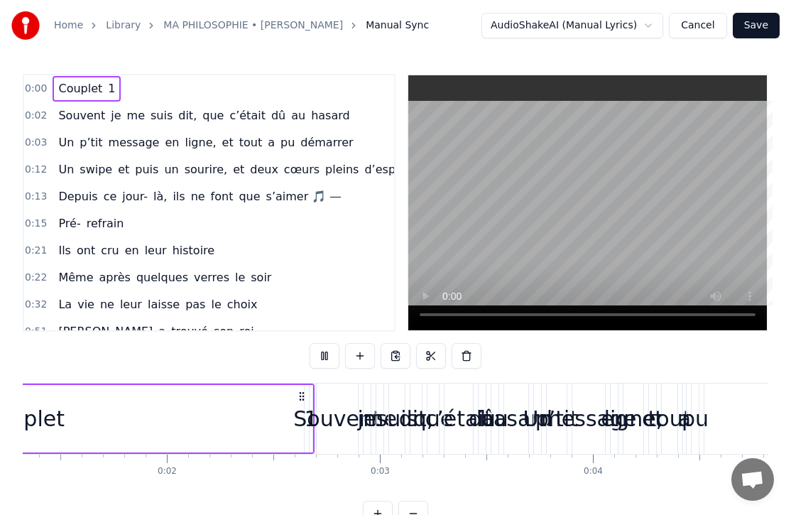
scroll to position [0, 0]
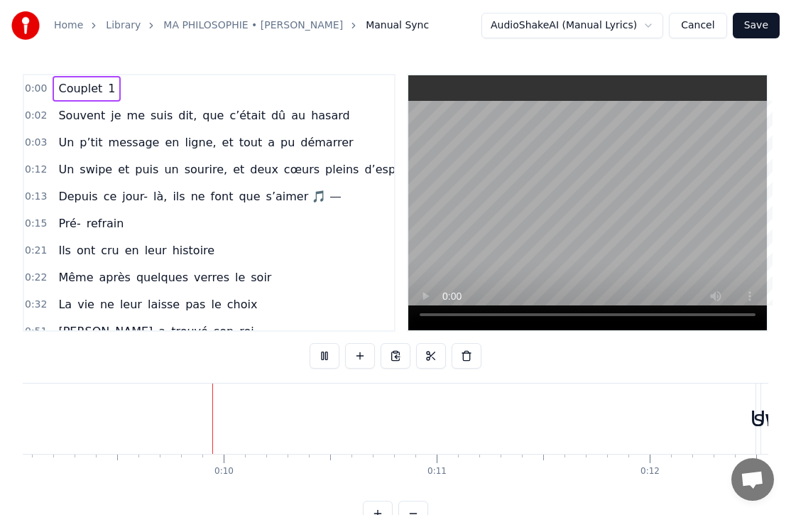
click at [318, 360] on button at bounding box center [325, 356] width 30 height 26
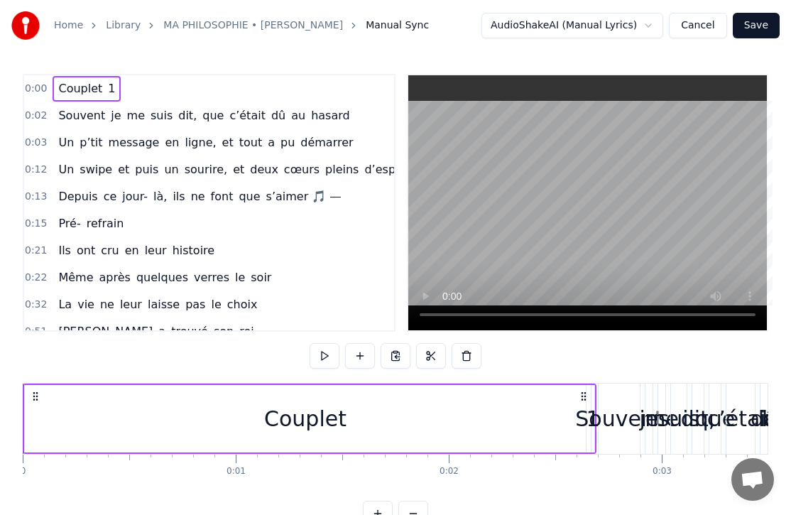
click at [38, 391] on icon at bounding box center [35, 396] width 11 height 11
drag, startPoint x: 23, startPoint y: 411, endPoint x: 62, endPoint y: 411, distance: 39.1
click at [62, 411] on div "Couplet 1" at bounding box center [310, 419] width 574 height 70
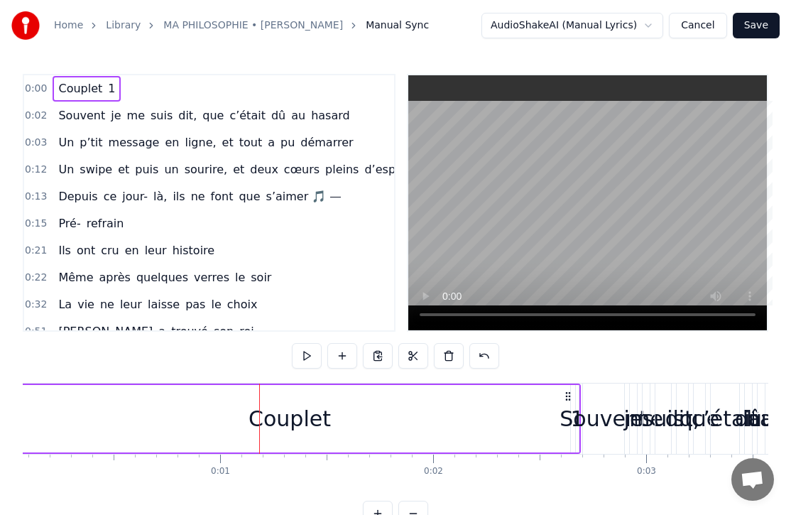
scroll to position [0, 28]
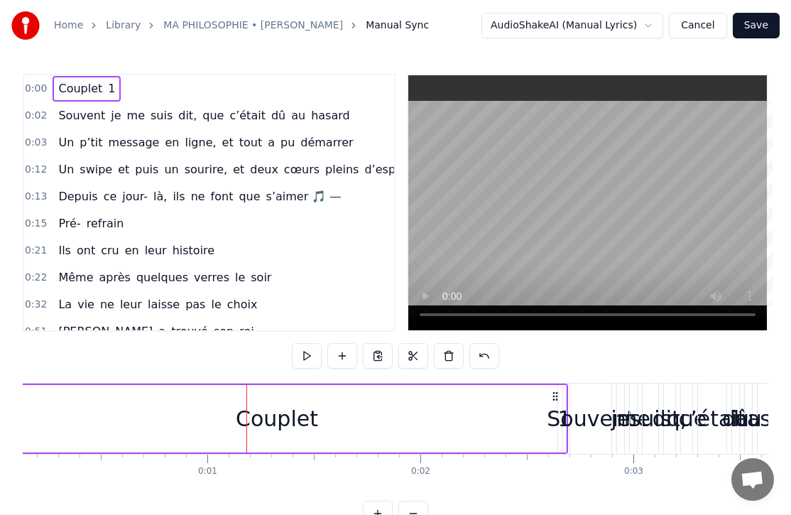
drag, startPoint x: 562, startPoint y: 389, endPoint x: 609, endPoint y: 389, distance: 46.9
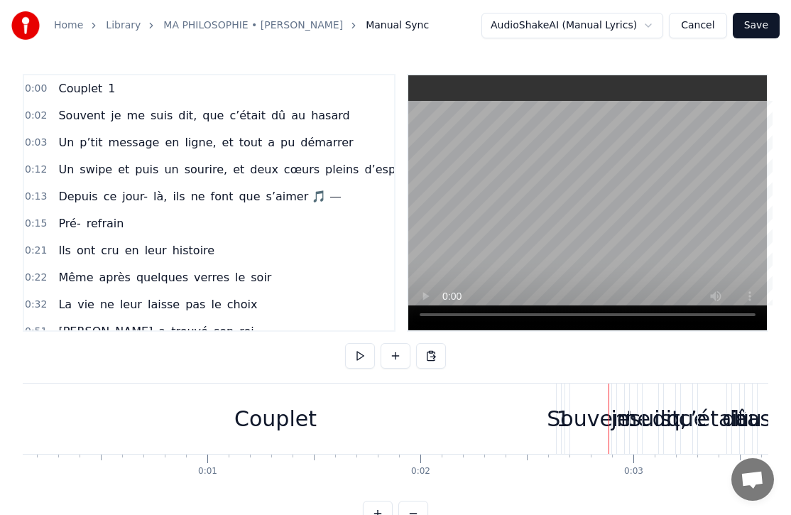
drag, startPoint x: 481, startPoint y: 392, endPoint x: 577, endPoint y: 390, distance: 96.6
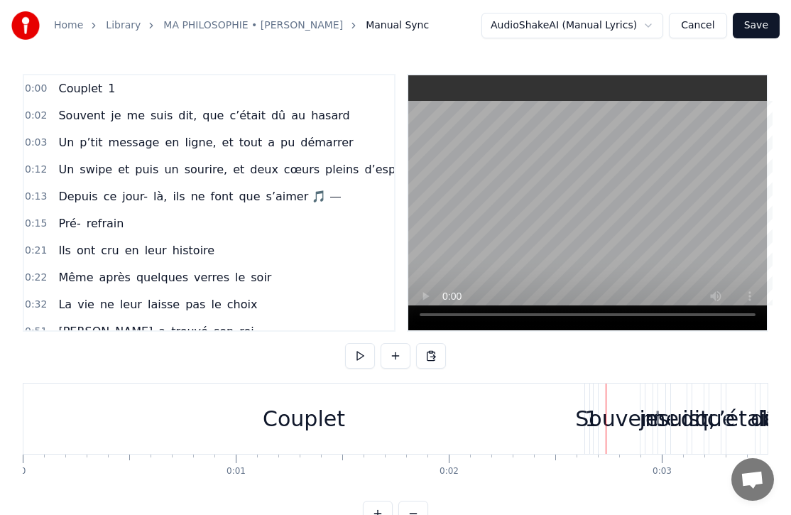
scroll to position [33, 0]
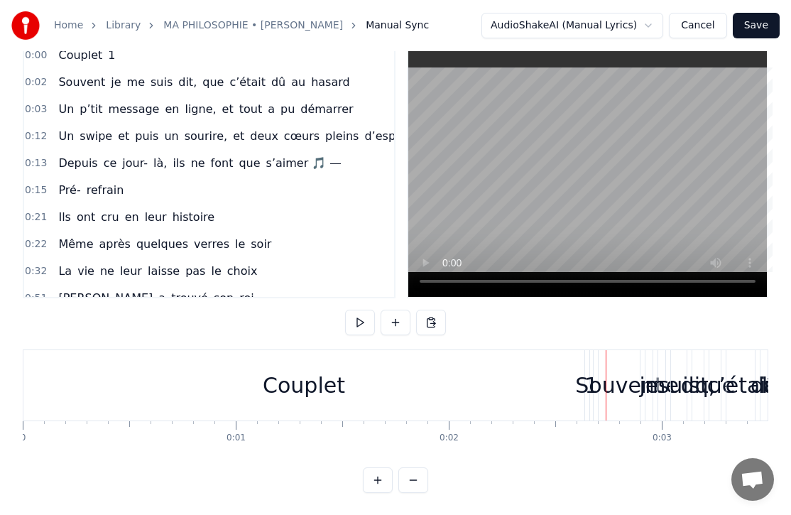
drag, startPoint x: 147, startPoint y: 401, endPoint x: 385, endPoint y: 401, distance: 237.9
click at [385, 401] on div "Couplet" at bounding box center [303, 385] width 561 height 70
